Goal: Task Accomplishment & Management: Use online tool/utility

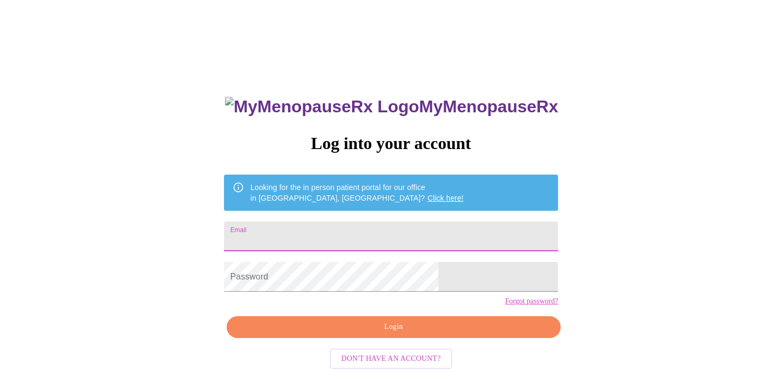
click at [387, 245] on input "Email" at bounding box center [391, 236] width 334 height 30
type input "[PERSON_NAME][EMAIL_ADDRESS][DOMAIN_NAME]"
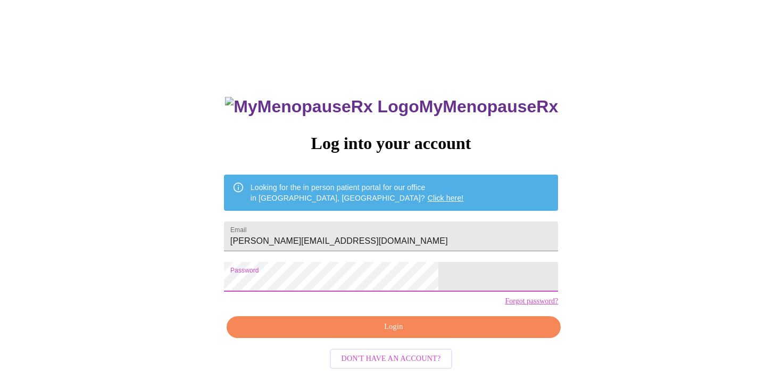
click at [392, 334] on span "Login" at bounding box center [394, 326] width 310 height 13
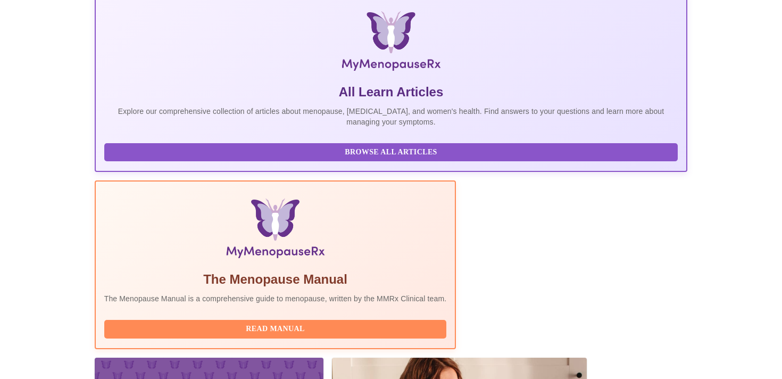
scroll to position [203, 0]
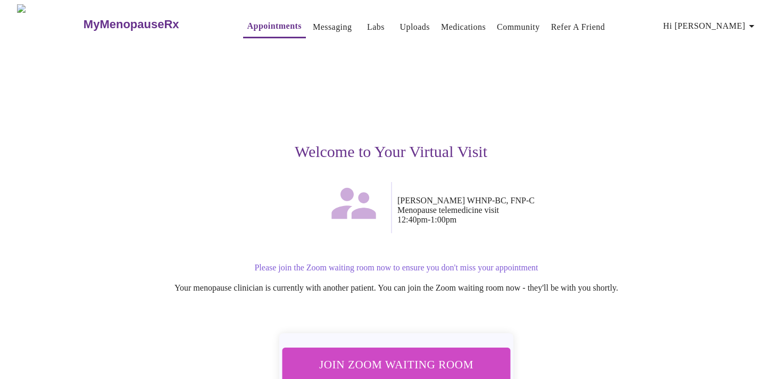
click at [381, 368] on span "Join Zoom Waiting Room" at bounding box center [396, 364] width 210 height 21
